Goal: Information Seeking & Learning: Check status

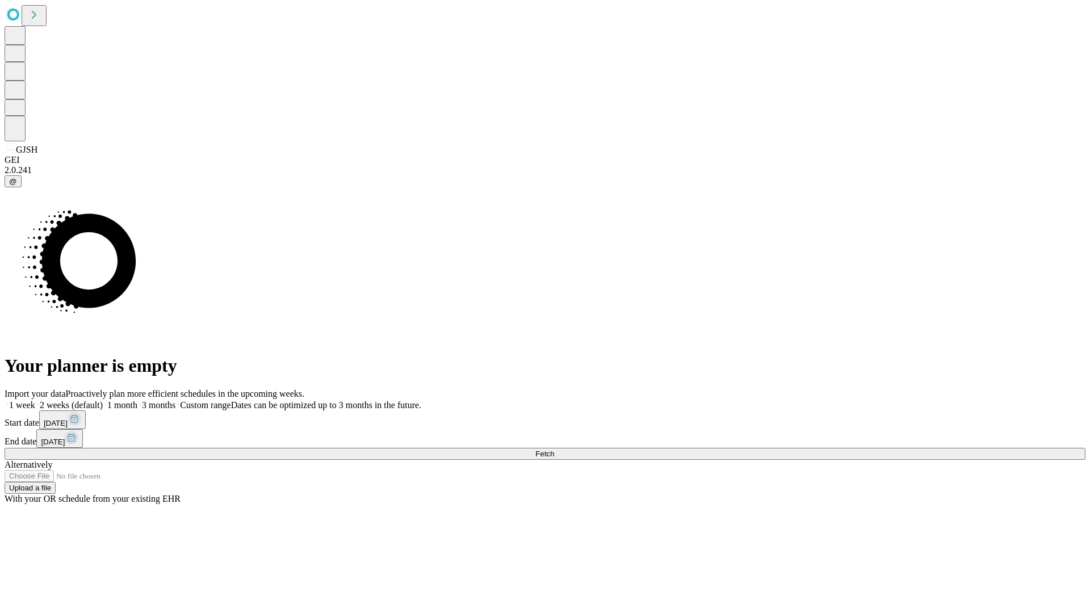
click at [554, 449] on span "Fetch" at bounding box center [544, 453] width 19 height 9
